Goal: Find specific page/section: Find specific page/section

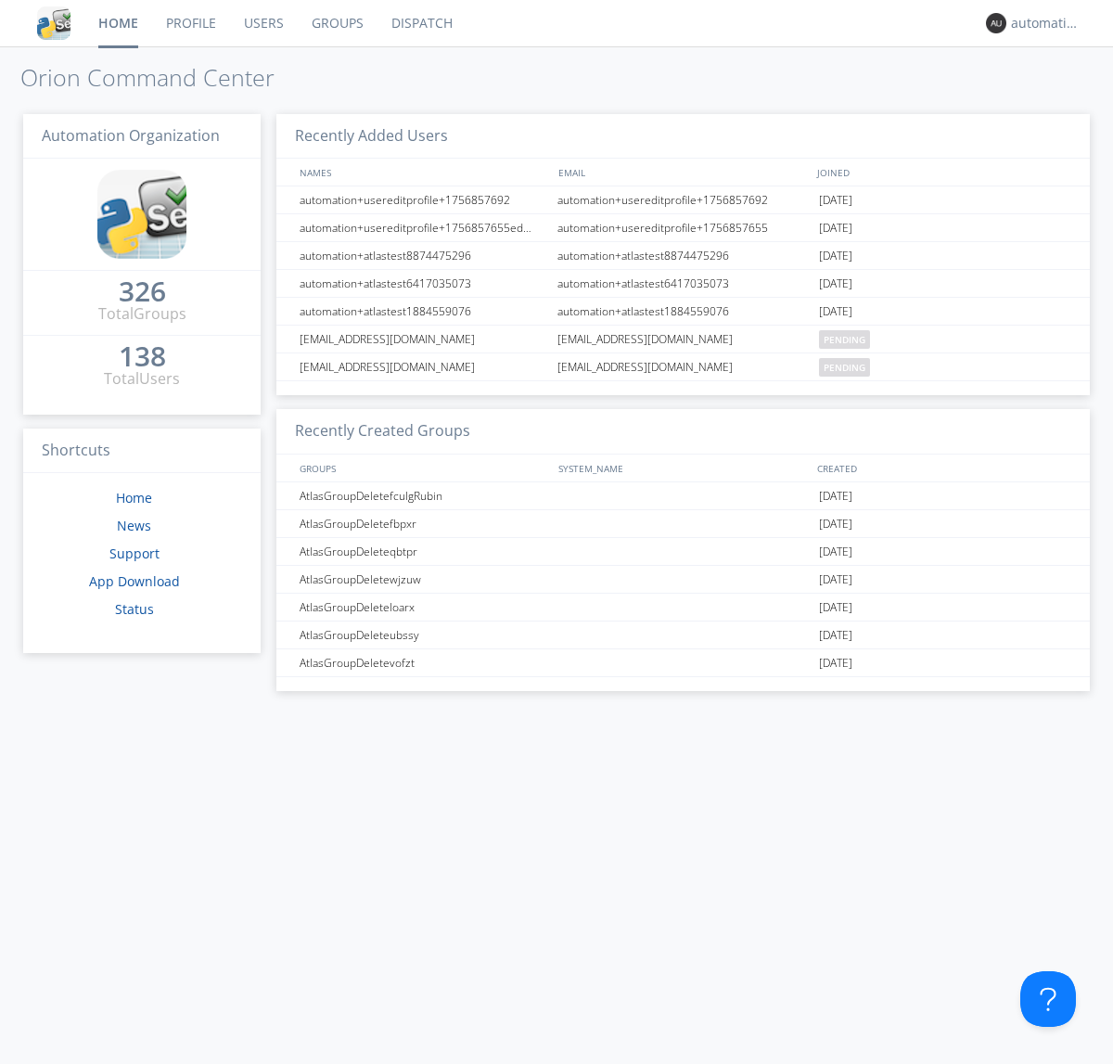
click at [420, 23] on link "Dispatch" at bounding box center [422, 23] width 89 height 46
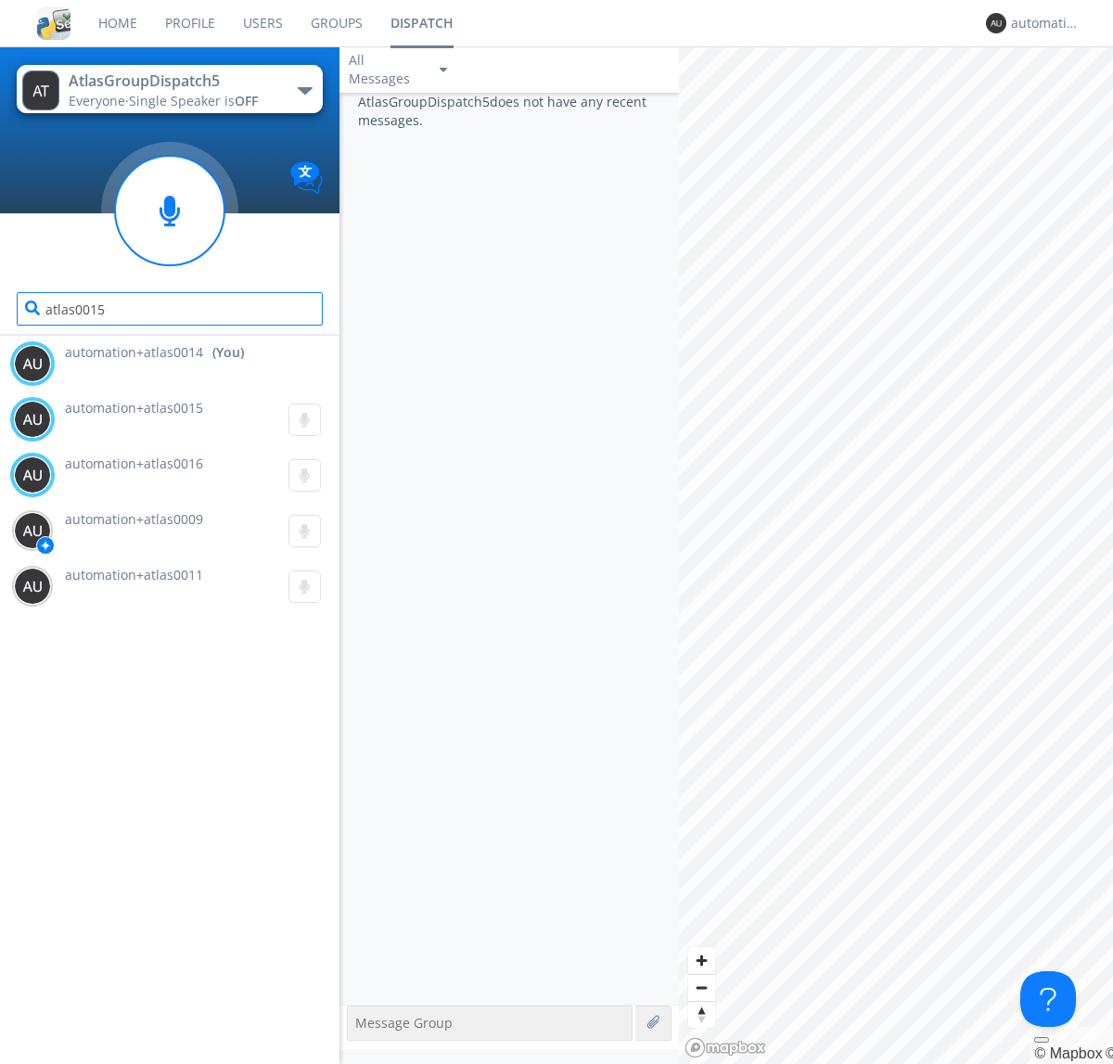
type input "atlas0015"
type input "atlas0016"
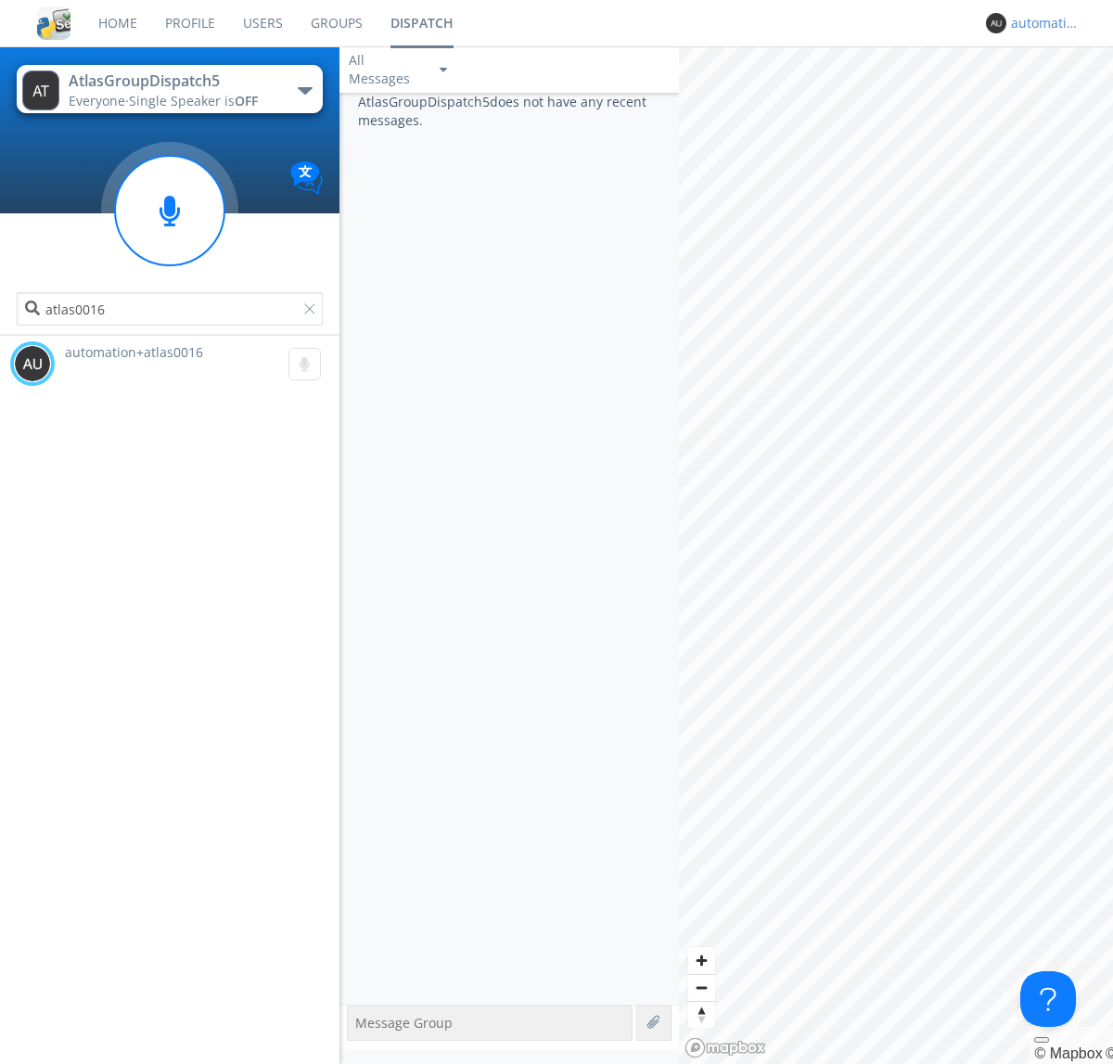
click at [1041, 23] on div "automation+atlas0014" at bounding box center [1046, 23] width 70 height 19
